Goal: Find specific page/section: Find specific page/section

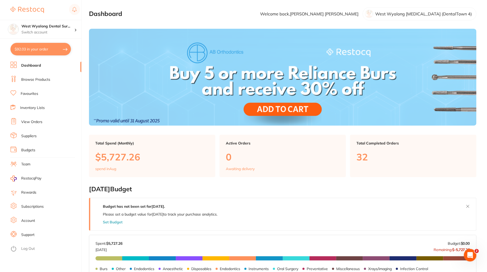
click at [42, 52] on button "$92.03 in your order" at bounding box center [40, 49] width 60 height 13
checkbox input "true"
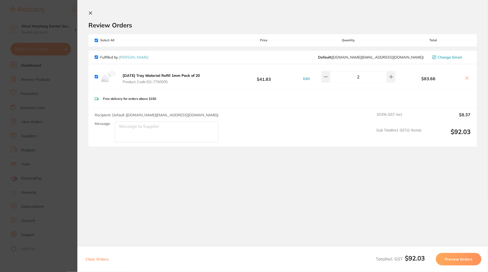
click at [439, 77] on icon at bounding box center [467, 78] width 4 height 4
checkbox input "false"
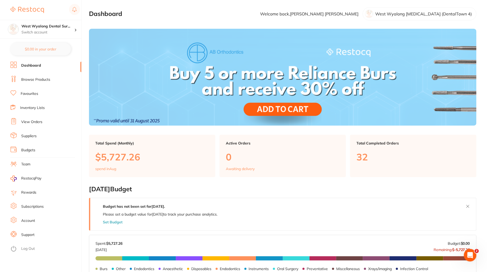
click at [49, 75] on ul "Dashboard Browse Products Favourites Inventory Lists View Orders Suppliers Budg…" at bounding box center [45, 167] width 71 height 211
click at [49, 78] on link "Browse Products" at bounding box center [35, 79] width 29 height 5
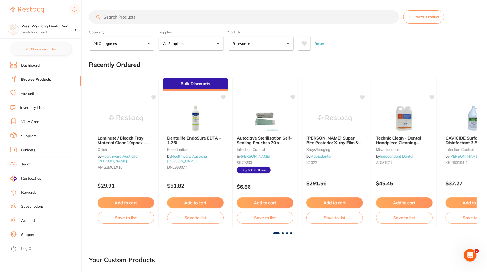
click at [54, 63] on li "Dashboard" at bounding box center [45, 66] width 71 height 8
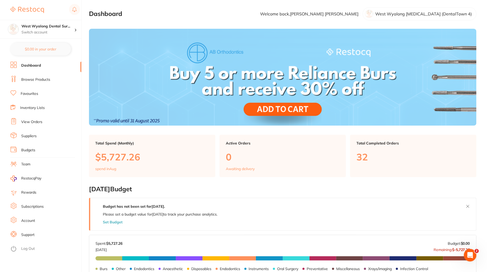
click at [49, 80] on link "Browse Products" at bounding box center [35, 79] width 29 height 5
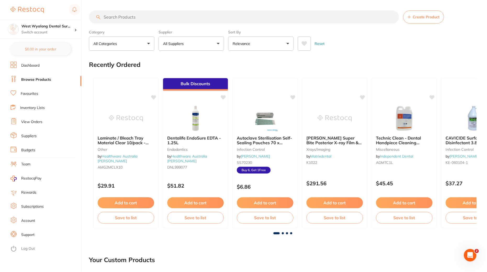
click at [183, 22] on input "search" at bounding box center [244, 16] width 310 height 13
paste input "A1-000P059"
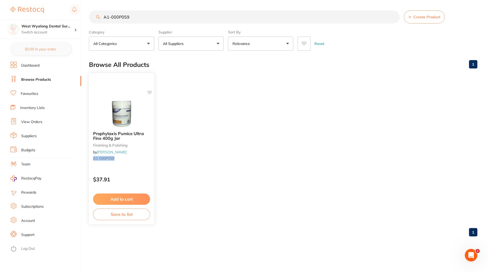
type input "A1-000P059"
click at [139, 169] on div "Prophylaxis Pumice Ultra Fine 400g Jar finishing & polishing by [PERSON_NAME] A…" at bounding box center [122, 149] width 66 height 152
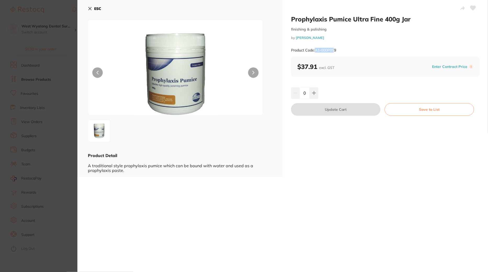
drag, startPoint x: 316, startPoint y: 50, endPoint x: 334, endPoint y: 50, distance: 18.1
type textarea "A1-000P05"
click at [334, 50] on small "Product Code: A1-000P059" at bounding box center [313, 50] width 45 height 4
drag, startPoint x: 341, startPoint y: 50, endPoint x: 316, endPoint y: 50, distance: 24.9
click at [316, 50] on div "Product Code: A1-000P059" at bounding box center [385, 50] width 189 height 13
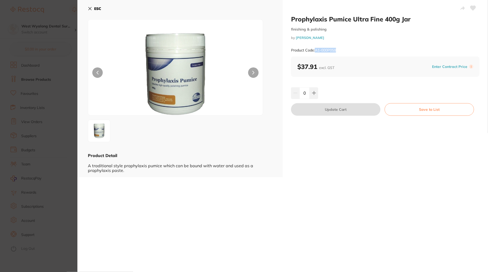
copy small "A1-000P059"
click at [92, 7] on icon at bounding box center [90, 9] width 4 height 4
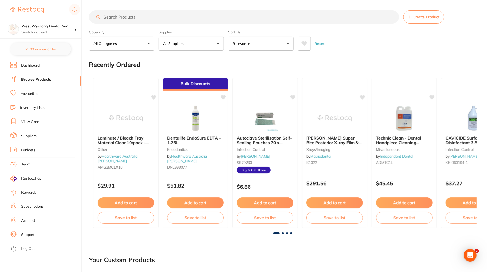
click at [160, 17] on input "search" at bounding box center [244, 16] width 310 height 13
paste input "A1-000P059"
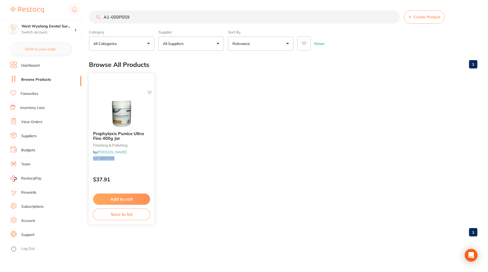
type input "A1-000P059"
click at [127, 168] on div "Prophylaxis Pumice Ultra Fine 400g Jar finishing & polishing by [PERSON_NAME] A…" at bounding box center [122, 149] width 66 height 152
